Goal: Navigation & Orientation: Find specific page/section

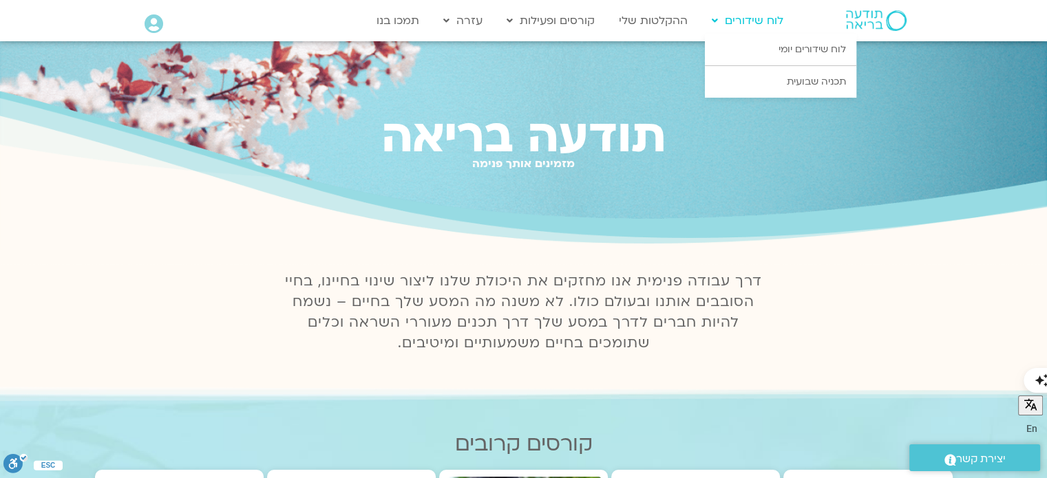
click at [758, 23] on link "לוח שידורים" at bounding box center [747, 21] width 85 height 26
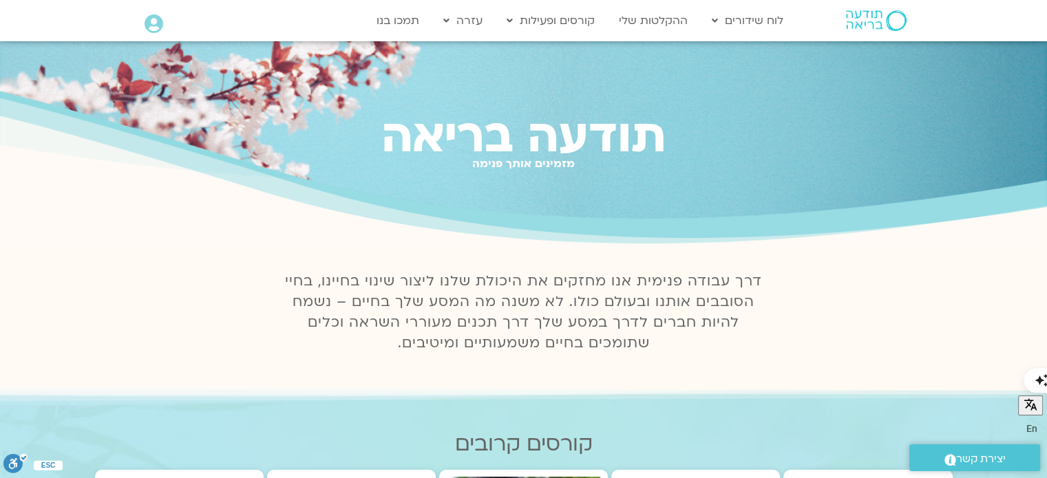
click at [527, 162] on h2 "מזמינים אותך פנימה" at bounding box center [523, 164] width 1047 height 12
click at [527, 129] on h1 "תודעה בריאה" at bounding box center [523, 137] width 1047 height 52
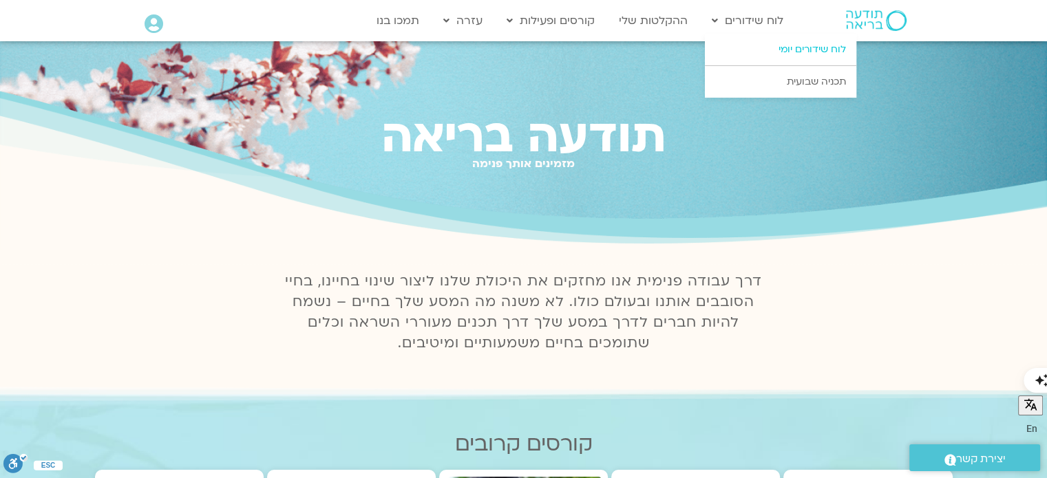
click at [784, 48] on link "לוח שידורים יומי" at bounding box center [780, 50] width 151 height 32
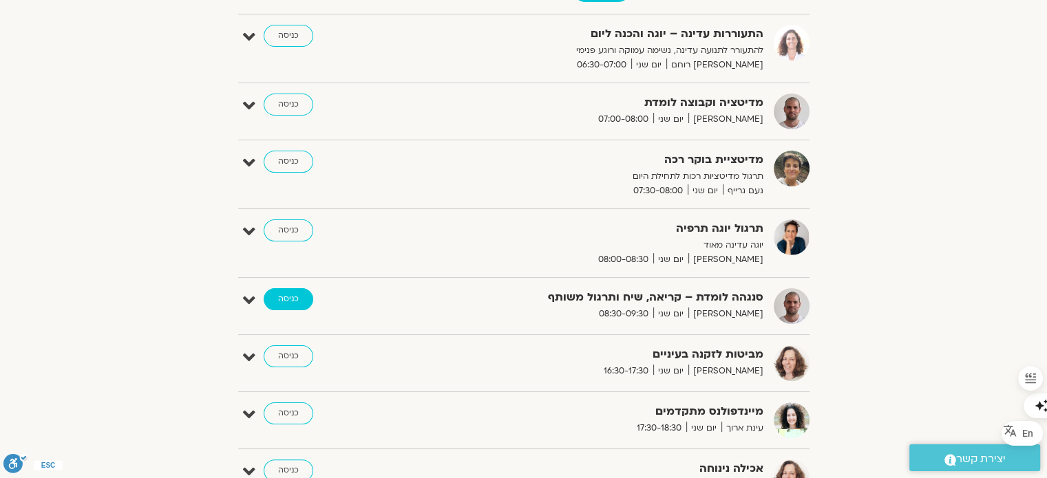
click at [293, 302] on link "כניסה" at bounding box center [289, 299] width 50 height 22
